Goal: Use online tool/utility: Utilize a website feature to perform a specific function

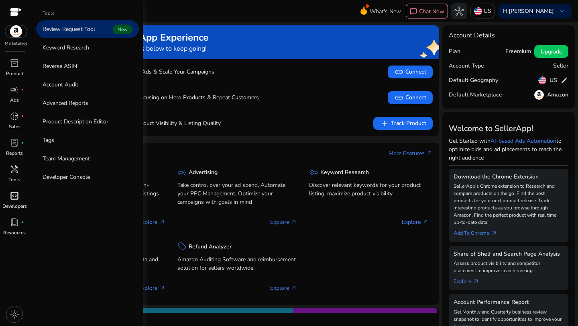
click at [14, 201] on div "code_blocks" at bounding box center [14, 195] width 22 height 13
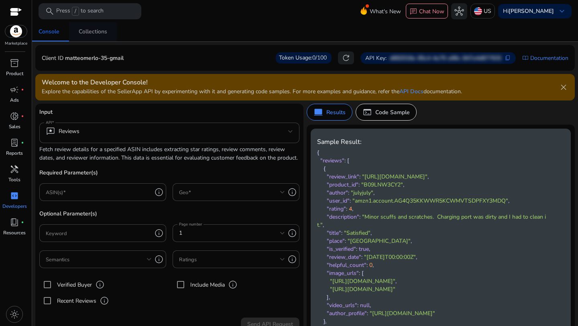
click at [99, 34] on div "Collections" at bounding box center [93, 32] width 28 height 6
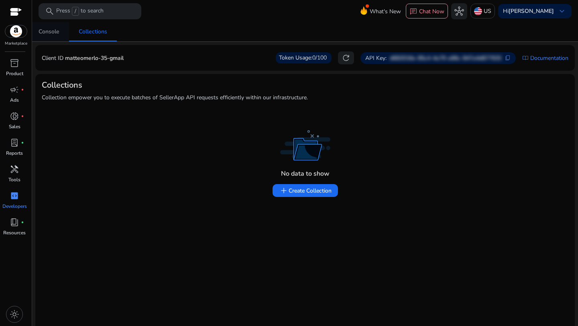
click at [49, 35] on span "Console" at bounding box center [49, 31] width 21 height 19
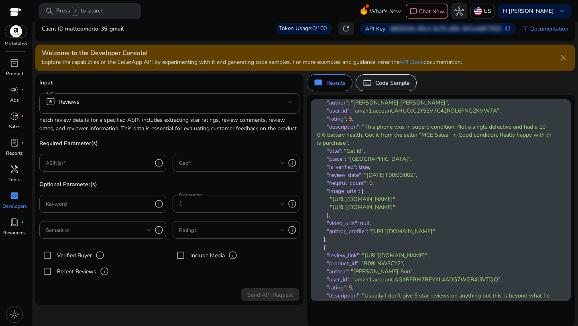
click at [371, 74] on div "terminal Code Sample" at bounding box center [386, 82] width 61 height 17
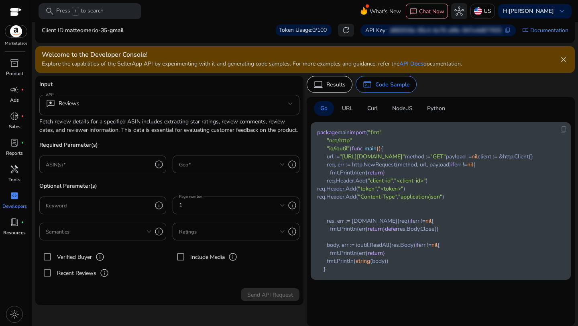
click at [435, 108] on div "Python" at bounding box center [436, 108] width 31 height 15
